Goal: Task Accomplishment & Management: Use online tool/utility

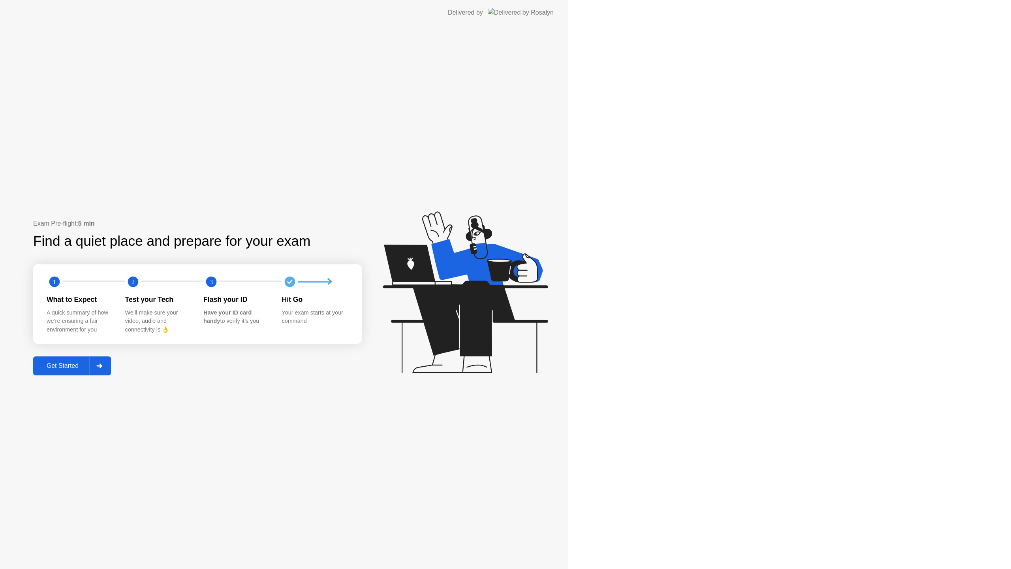
click at [548, 318] on icon at bounding box center [465, 292] width 165 height 162
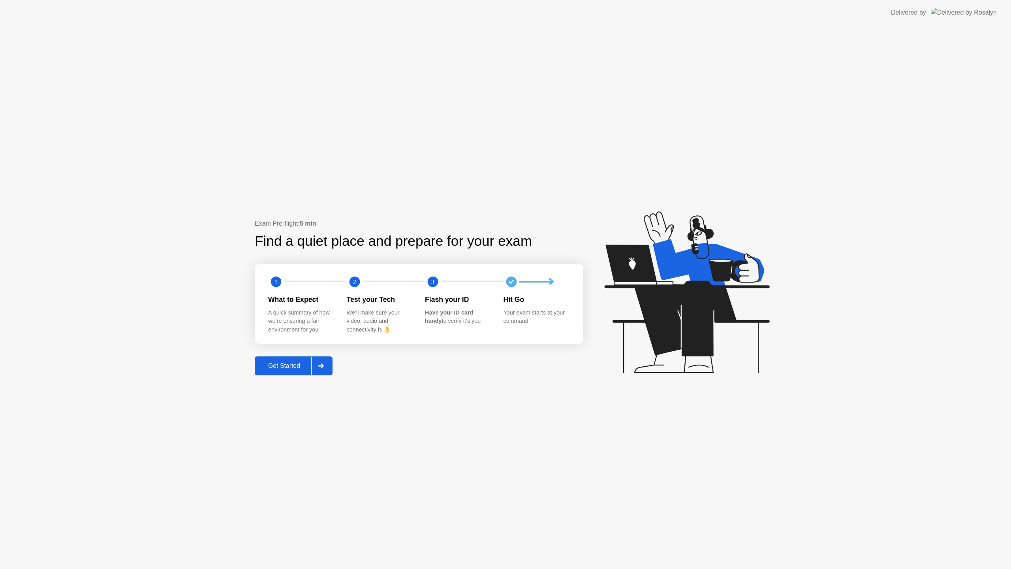
click at [307, 364] on div "Get Started" at bounding box center [284, 365] width 54 height 7
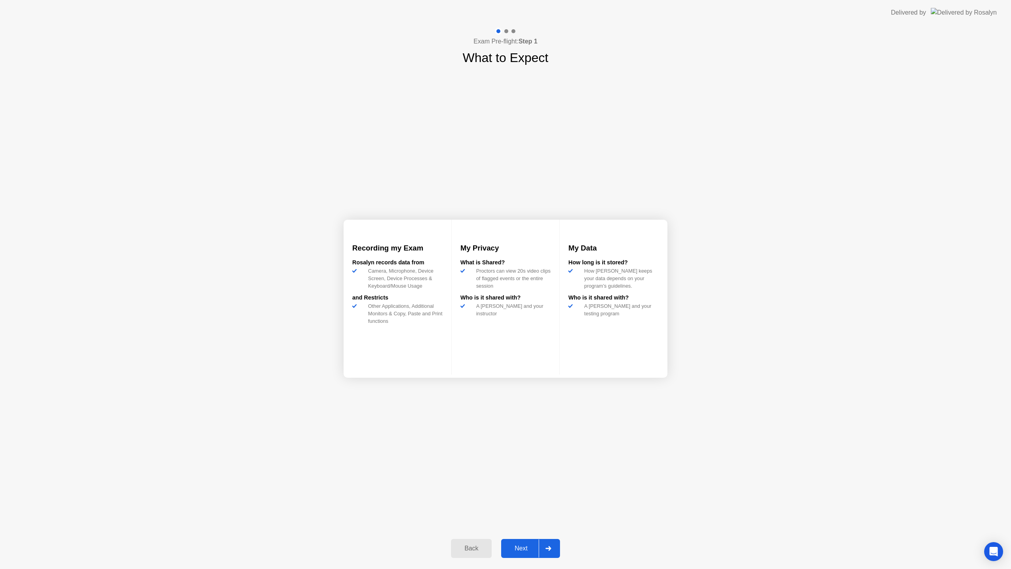
click at [522, 545] on div "Next" at bounding box center [521, 548] width 35 height 7
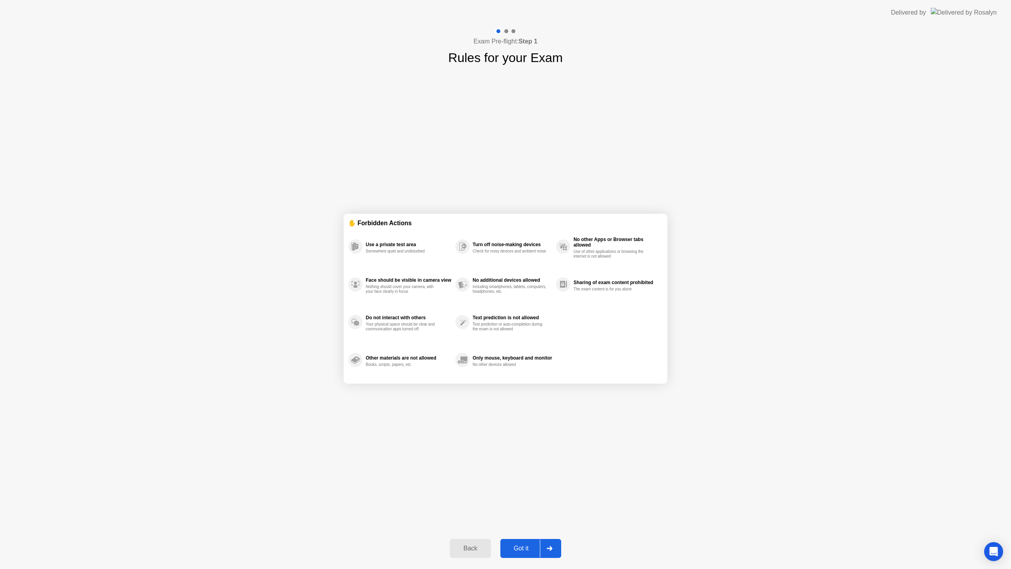
click at [522, 545] on div "Got it" at bounding box center [521, 548] width 37 height 7
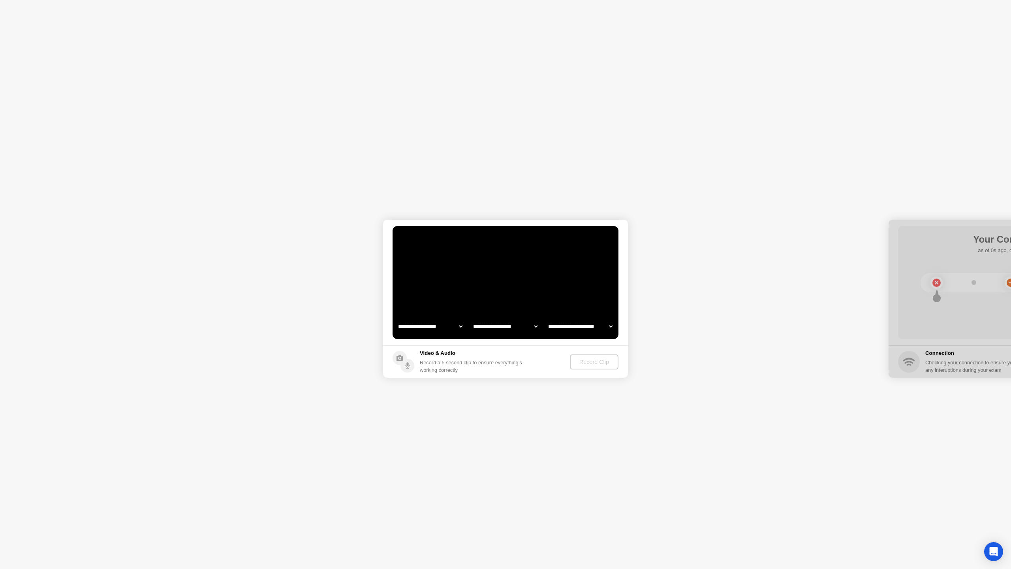
select select "**********"
select select "*******"
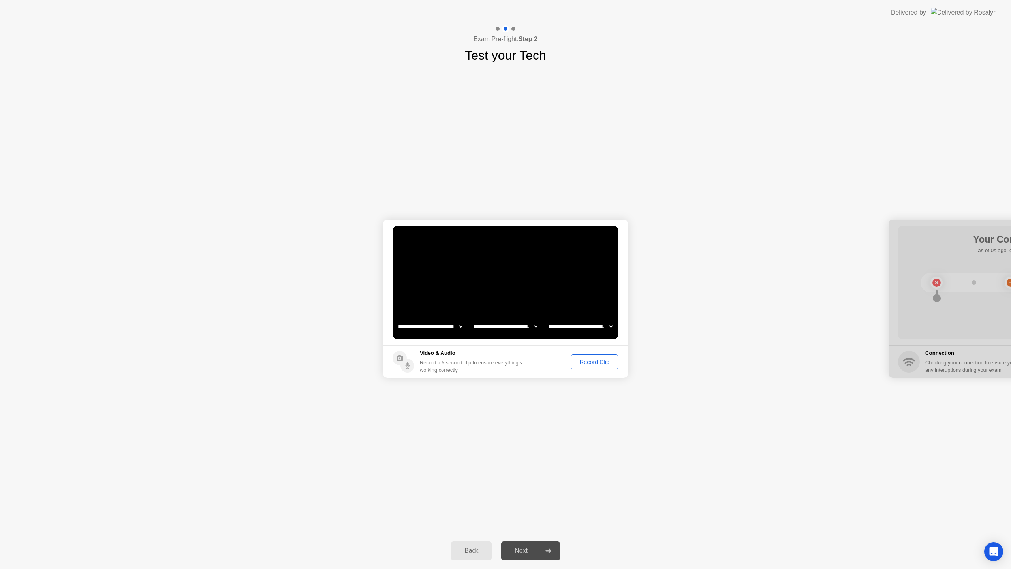
click at [596, 364] on div "Record Clip" at bounding box center [595, 362] width 42 height 6
click at [567, 363] on div "Replay Clip" at bounding box center [551, 362] width 51 height 6
click at [522, 552] on div "Next" at bounding box center [521, 550] width 35 height 7
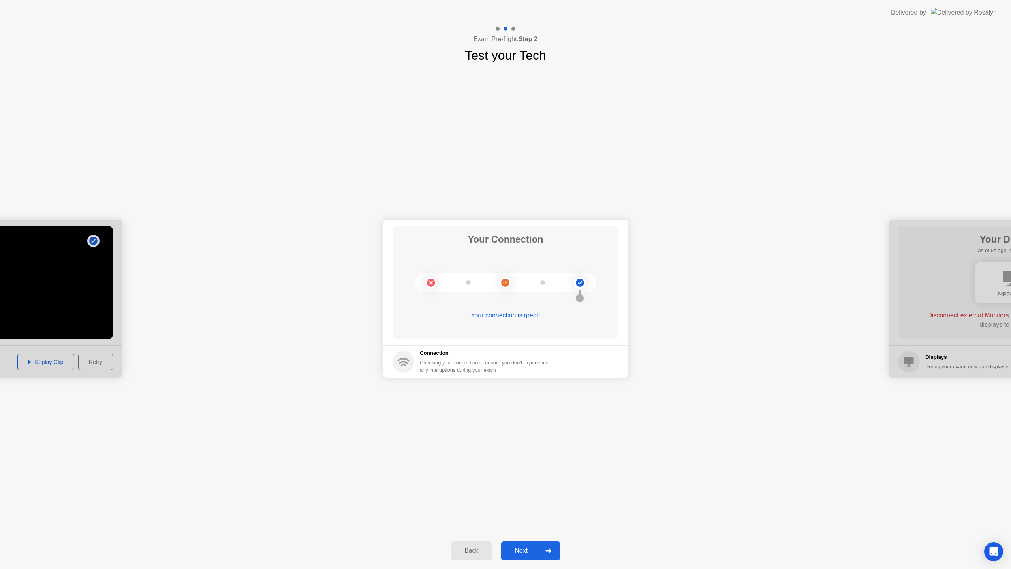
click at [530, 551] on div "Next" at bounding box center [521, 550] width 35 height 7
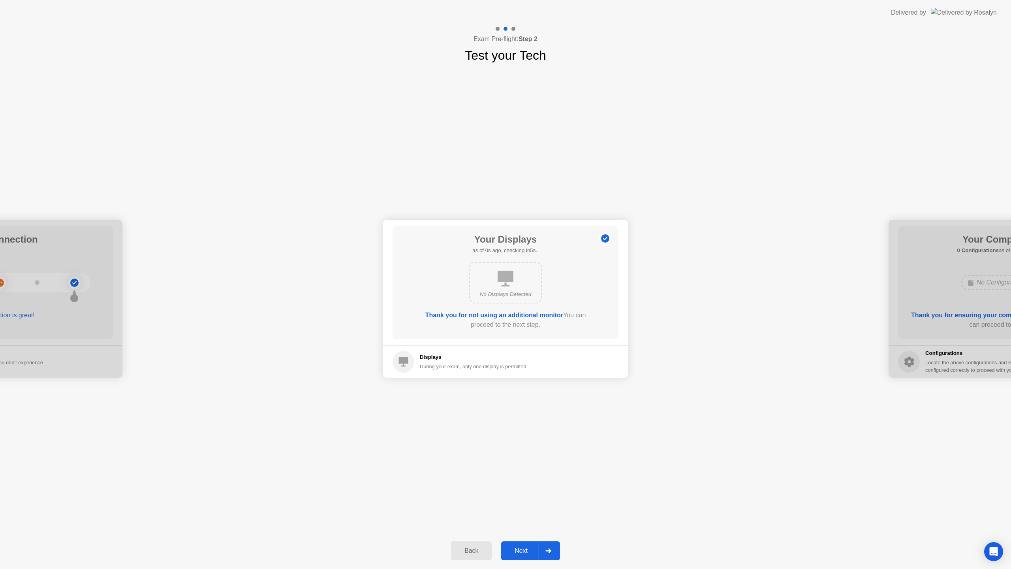
click at [526, 551] on div "Next" at bounding box center [521, 550] width 35 height 7
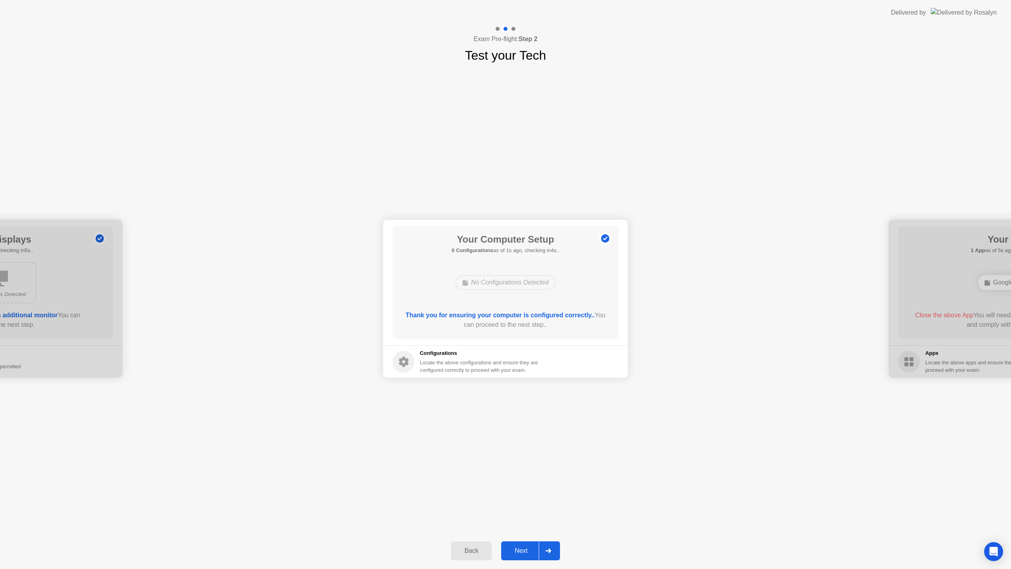
click at [526, 551] on div "Next" at bounding box center [521, 550] width 35 height 7
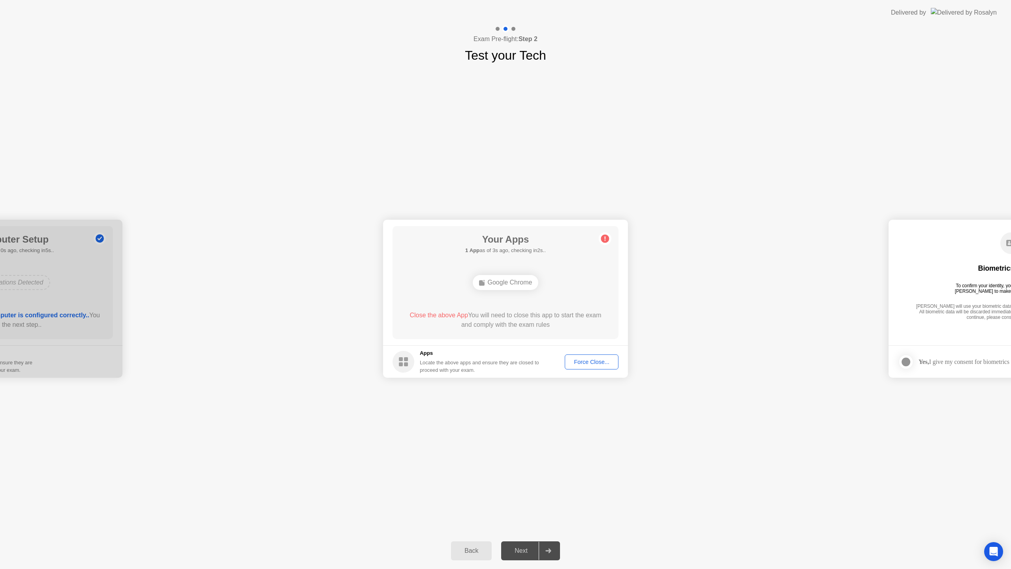
click at [609, 363] on div "Force Close..." at bounding box center [592, 362] width 48 height 6
click at [520, 550] on div "Next" at bounding box center [521, 550] width 35 height 7
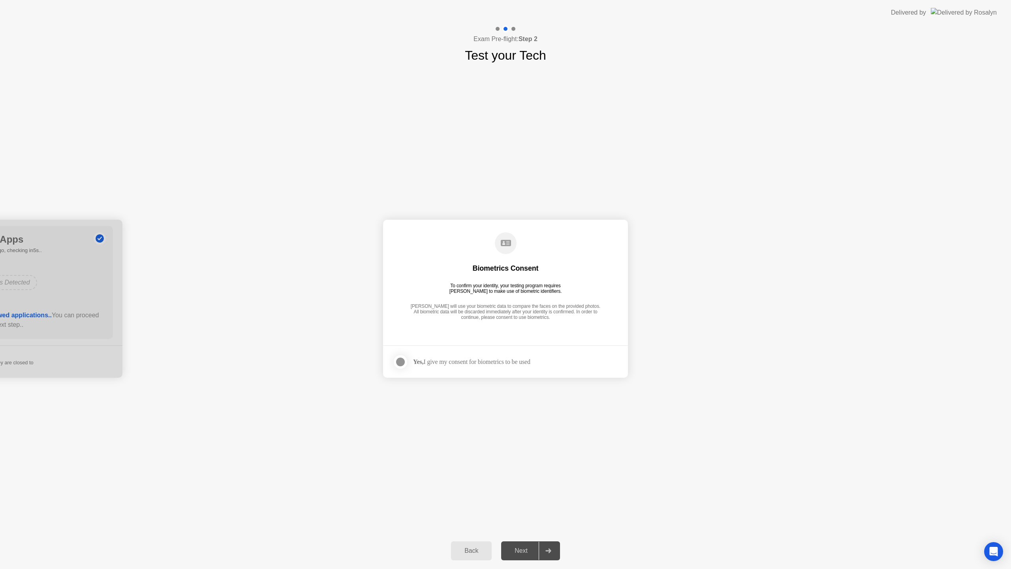
click at [520, 550] on div "Next" at bounding box center [521, 550] width 35 height 7
click at [455, 362] on div "Yes, I give my consent for biometrics to be used" at bounding box center [471, 362] width 117 height 8
click at [396, 359] on div at bounding box center [400, 361] width 9 height 9
click at [512, 547] on div "Next" at bounding box center [521, 550] width 35 height 7
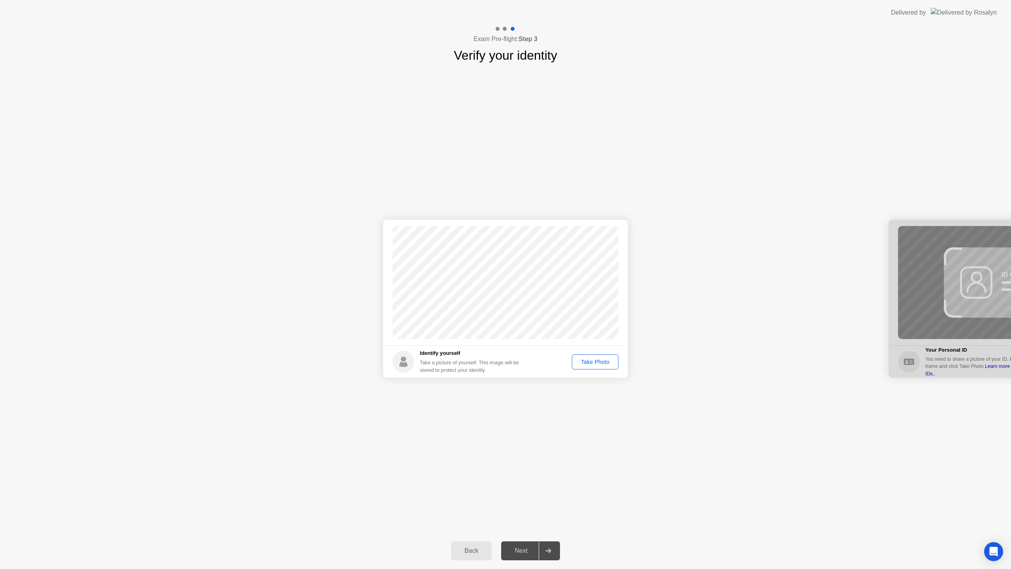
click at [587, 361] on div "Take Photo" at bounding box center [595, 362] width 41 height 6
click at [516, 547] on div "Next" at bounding box center [521, 550] width 35 height 7
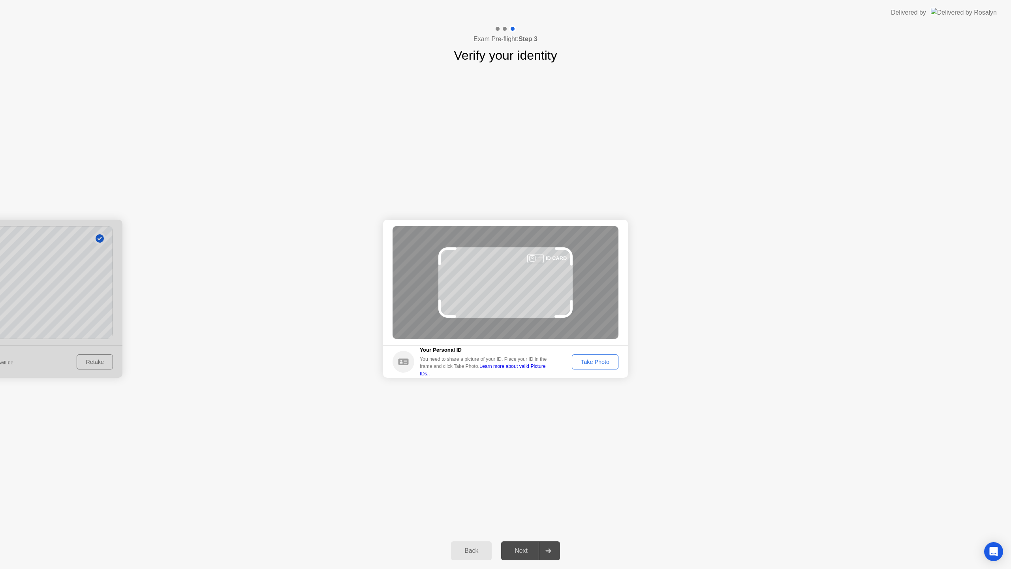
click at [600, 366] on button "Take Photo" at bounding box center [595, 361] width 47 height 15
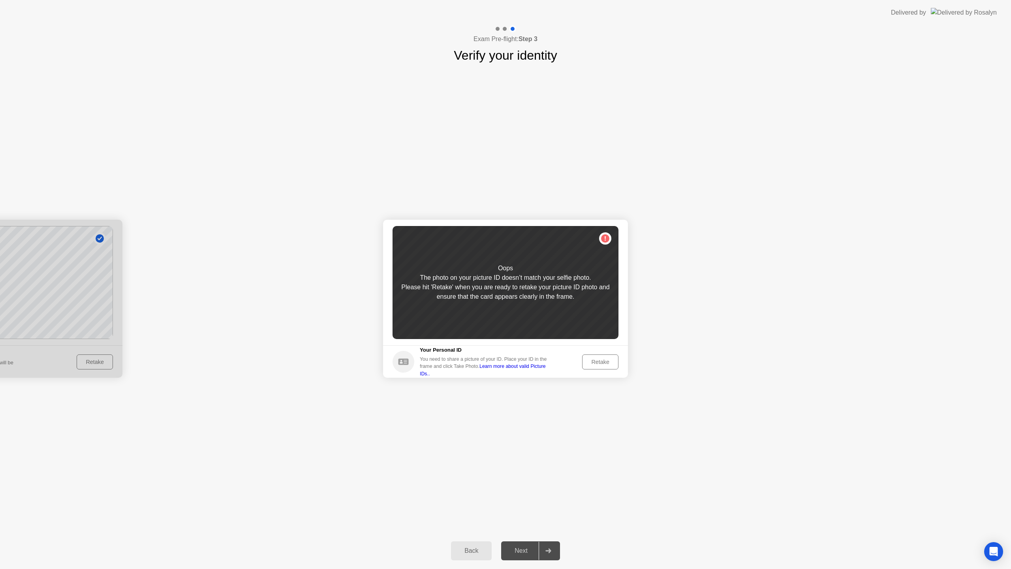
click at [600, 366] on button "Retake" at bounding box center [600, 361] width 36 height 15
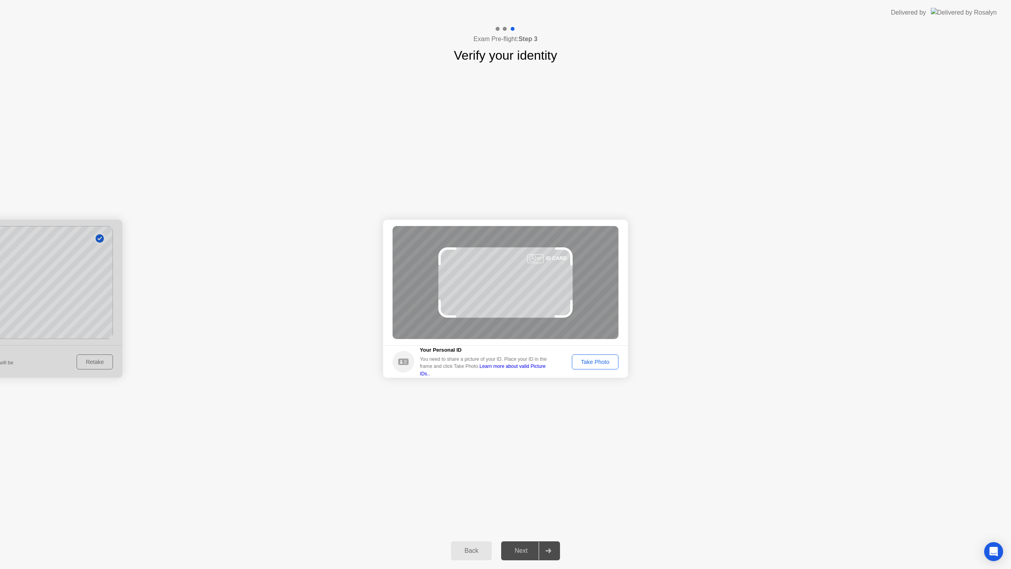
click at [600, 367] on button "Take Photo" at bounding box center [595, 361] width 47 height 15
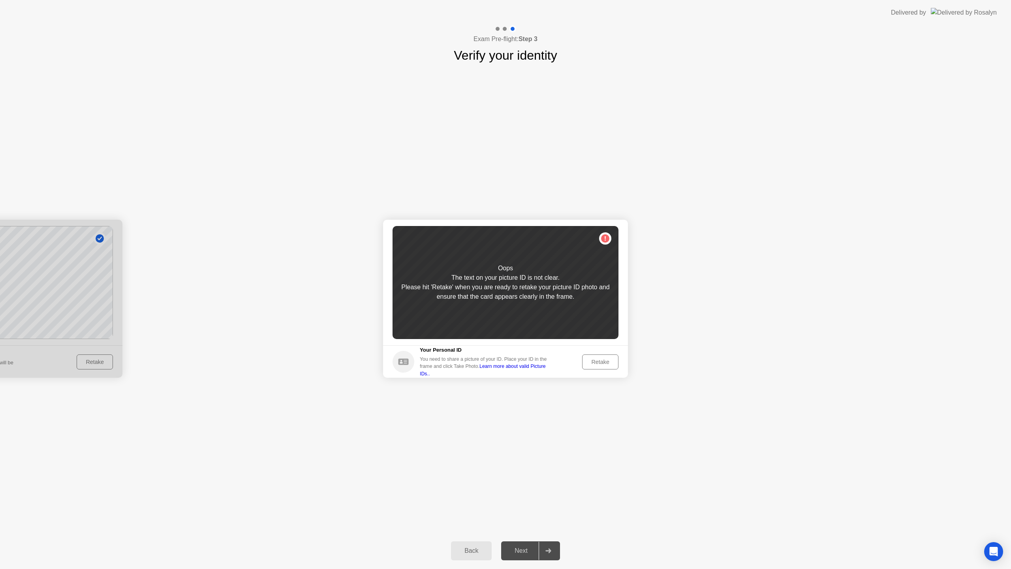
click at [604, 360] on div "Retake" at bounding box center [600, 362] width 31 height 6
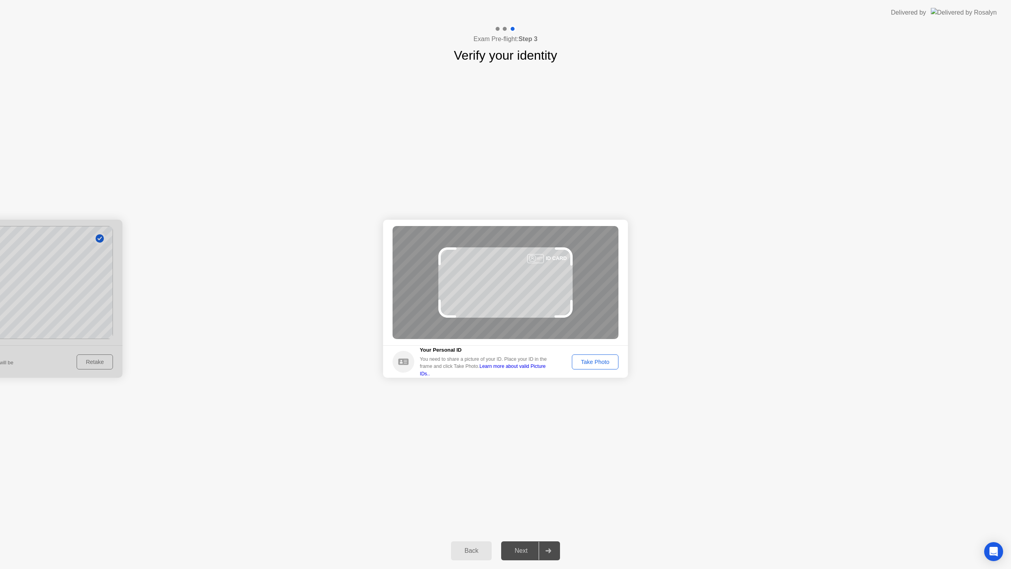
click at [604, 360] on div "Take Photo" at bounding box center [595, 362] width 41 height 6
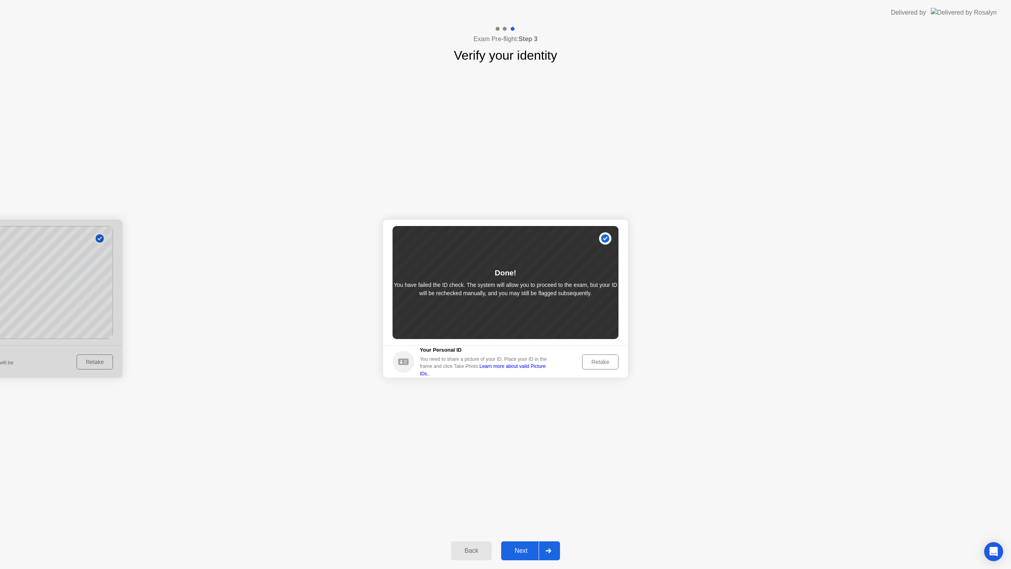
click at [529, 550] on div "Next" at bounding box center [521, 550] width 35 height 7
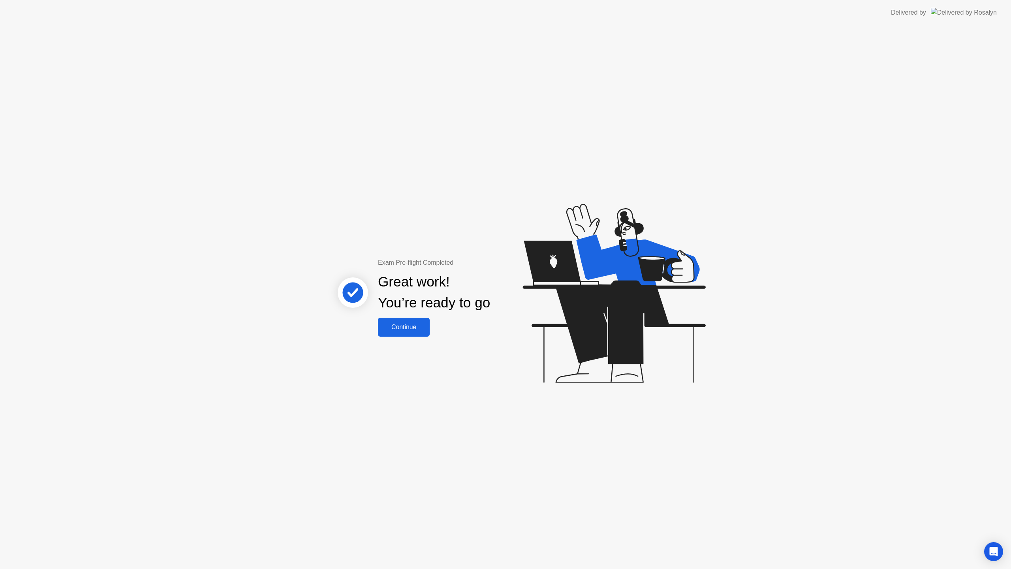
click at [434, 329] on div "Exam Pre-flight Completed Great work! You’re ready to go Continue" at bounding box center [434, 297] width 213 height 79
click at [427, 329] on div "Continue" at bounding box center [403, 327] width 47 height 7
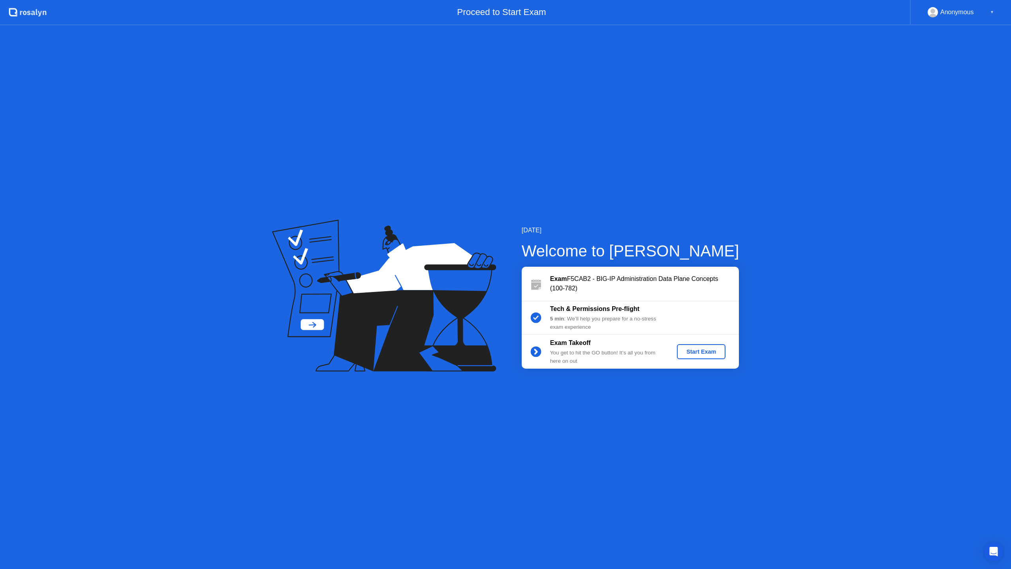
click at [717, 348] on div "Start Exam" at bounding box center [701, 351] width 42 height 6
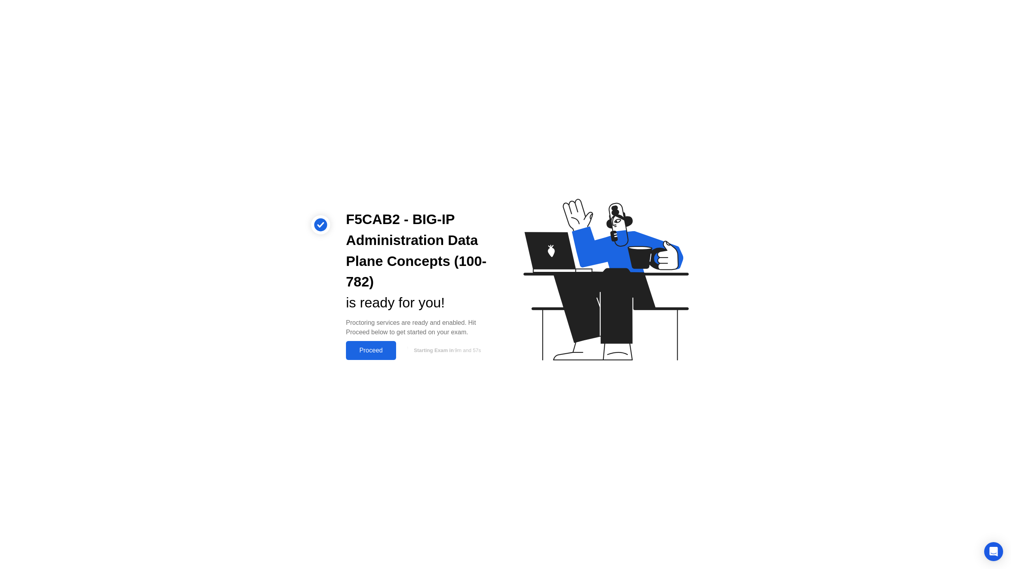
click at [351, 351] on div "Proceed" at bounding box center [370, 350] width 45 height 7
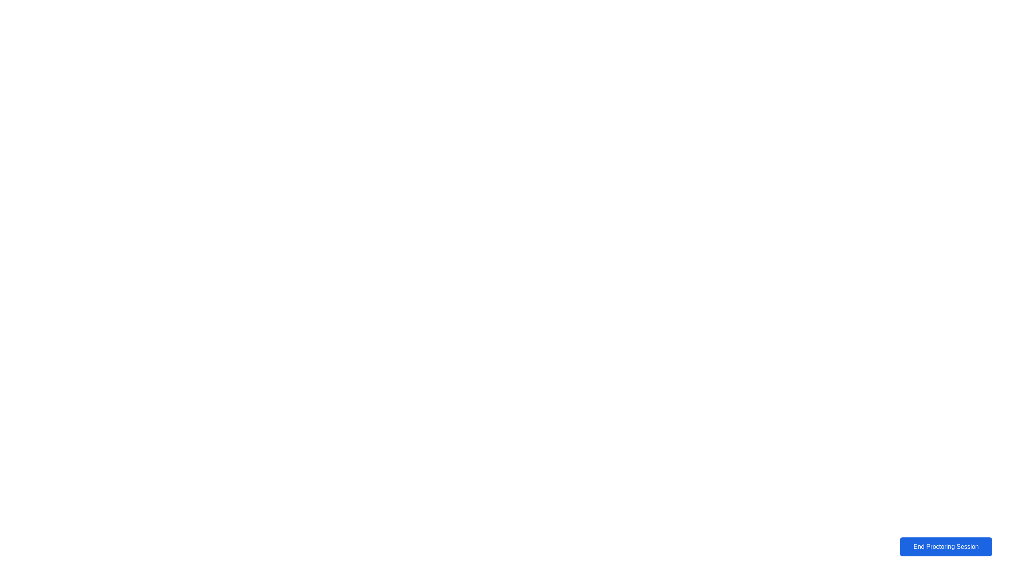
click at [917, 543] on div "End Proctoring Session" at bounding box center [946, 546] width 87 height 7
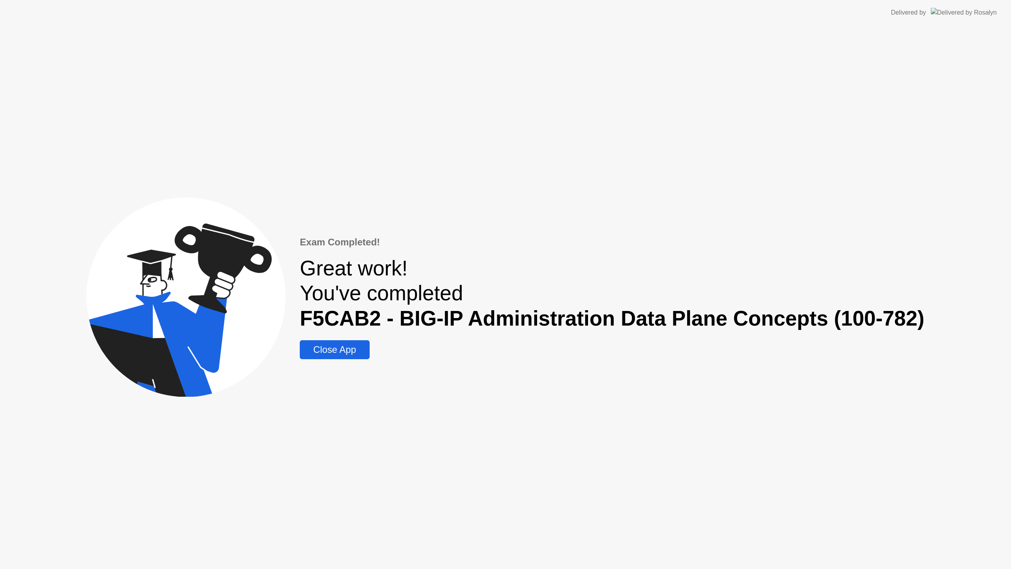
click at [366, 354] on div "Close App" at bounding box center [334, 349] width 65 height 11
